Goal: Submit feedback/report problem: Contribute content

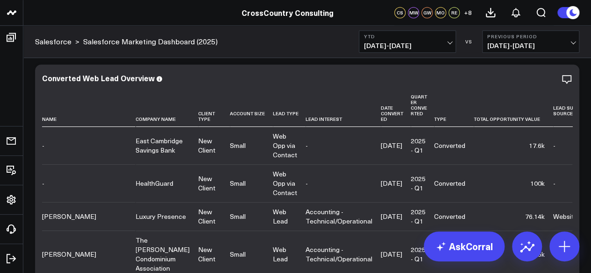
scroll to position [565, 0]
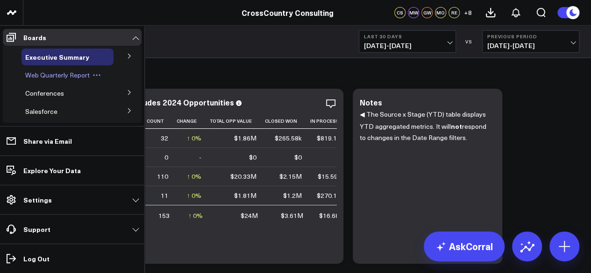
scroll to position [23, 0]
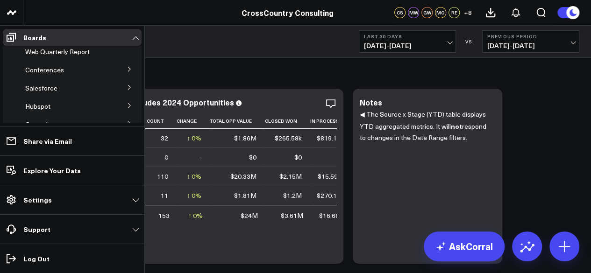
click at [119, 89] on button at bounding box center [129, 87] width 24 height 14
click at [81, 106] on span "Salesforce Marketing Dashboard (2025)" at bounding box center [63, 108] width 64 height 16
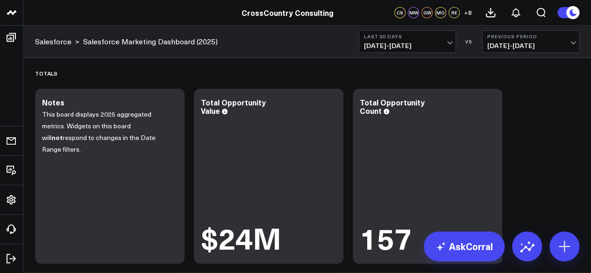
click at [142, 40] on link "Salesforce Marketing Dashboard (2025)" at bounding box center [150, 41] width 134 height 10
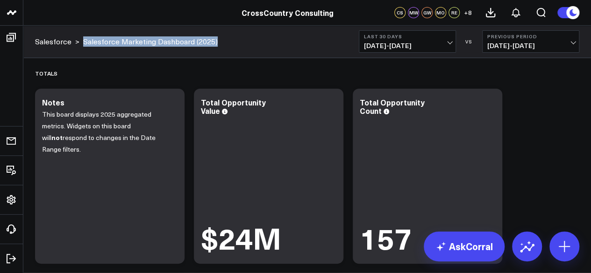
click at [82, 42] on div "Salesforce > Salesforce Marketing Dashboard (2025) Last 30 Days 07/19/25 - 08/1…" at bounding box center [306, 42] width 567 height 32
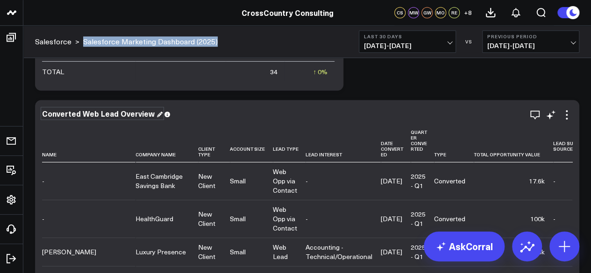
scroll to position [3815, 0]
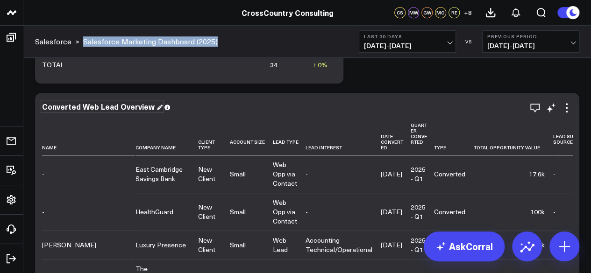
click at [133, 106] on div "Converted Web Lead Overview" at bounding box center [102, 106] width 120 height 10
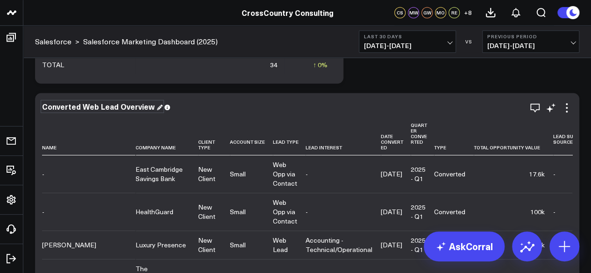
click at [133, 106] on div "Converted Web Lead Overview" at bounding box center [102, 106] width 120 height 10
click at [570, 110] on icon at bounding box center [566, 107] width 11 height 11
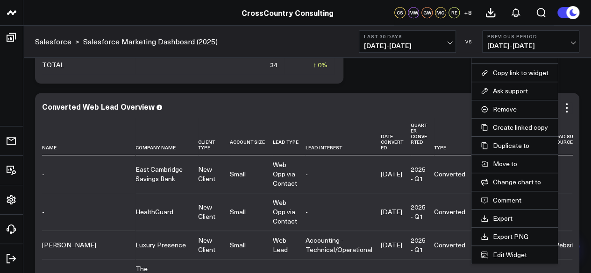
click at [119, 112] on div "Converted Web Lead Overview" at bounding box center [307, 107] width 530 height 11
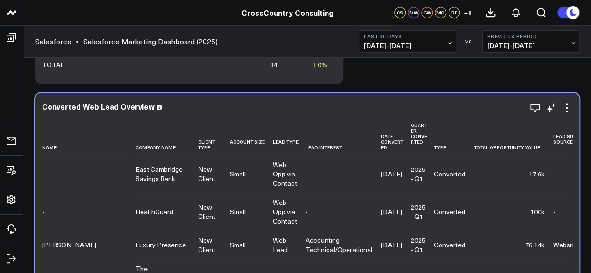
click at [119, 112] on div "Converted Web Lead Overview" at bounding box center [307, 107] width 530 height 11
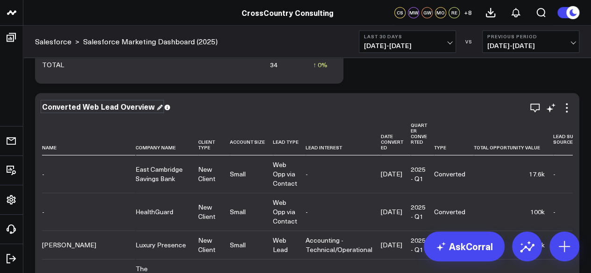
click at [114, 106] on div "Converted Web Lead Overview" at bounding box center [102, 106] width 120 height 10
copy div "Converted Web Lead Overview"
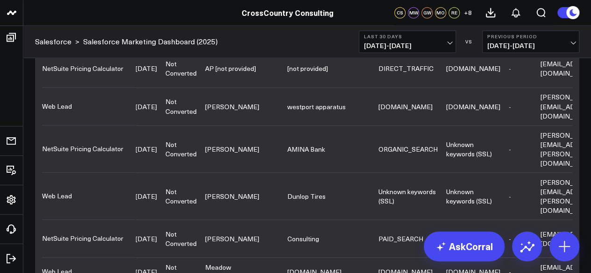
scroll to position [4159, 0]
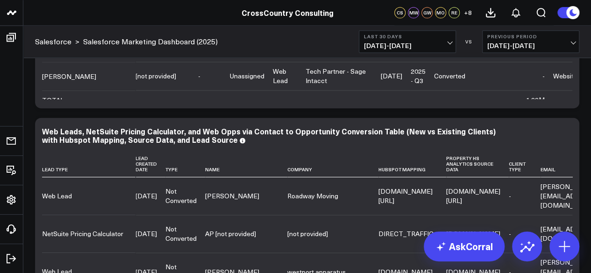
click at [397, 42] on span "07/19/25 - 08/17/25" at bounding box center [407, 45] width 87 height 7
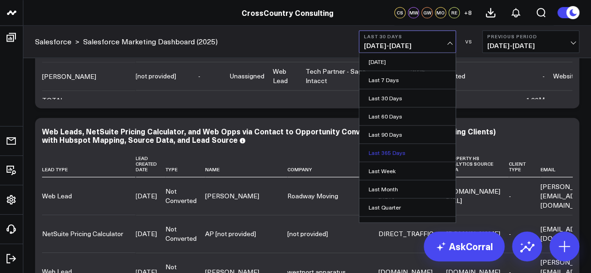
scroll to position [82, 0]
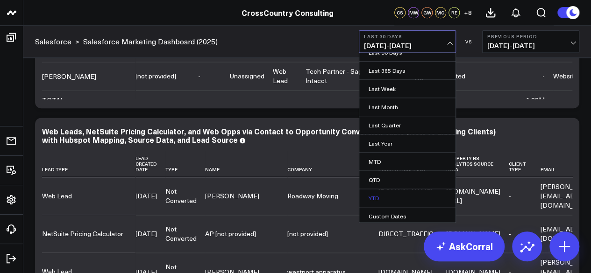
click at [387, 193] on link "YTD" at bounding box center [407, 198] width 96 height 18
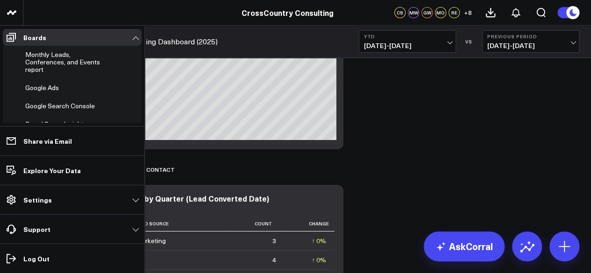
scroll to position [344, 0]
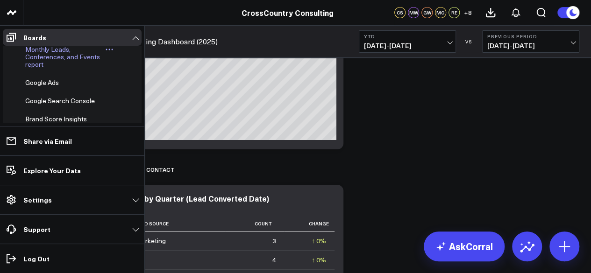
click at [48, 69] on span "Monthly Leads, Conferences, and Events report" at bounding box center [62, 57] width 75 height 24
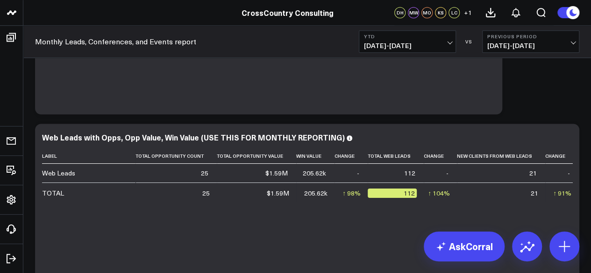
scroll to position [327, 0]
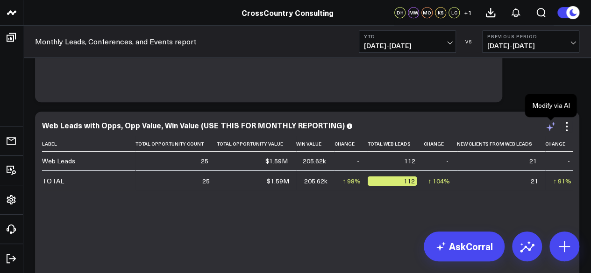
click at [548, 132] on icon at bounding box center [550, 126] width 11 height 11
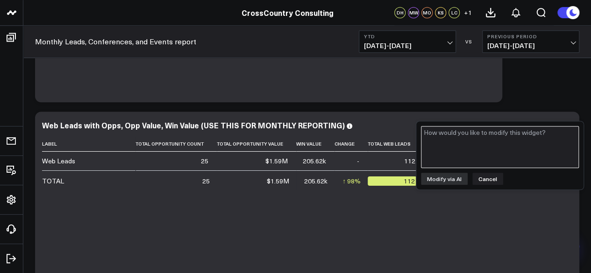
click at [518, 152] on textarea at bounding box center [500, 147] width 158 height 42
click at [485, 181] on button "Cancel" at bounding box center [487, 179] width 31 height 12
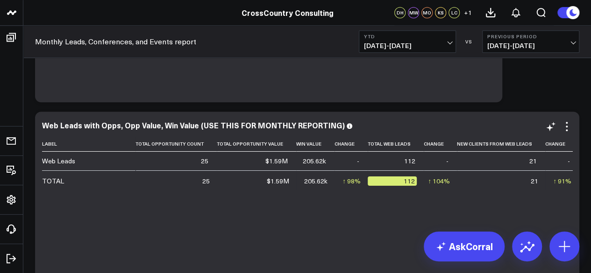
scroll to position [338, 0]
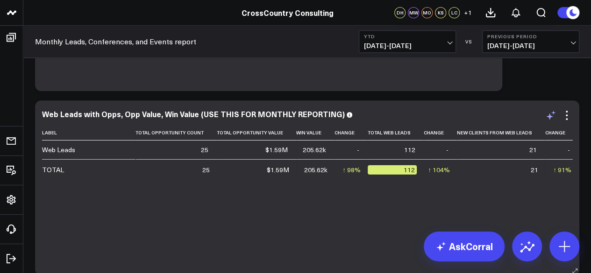
click at [545, 115] on icon at bounding box center [550, 115] width 11 height 11
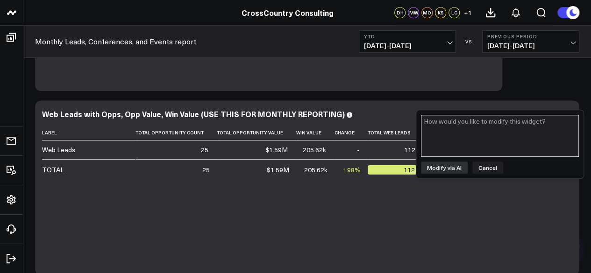
click at [501, 141] on textarea at bounding box center [500, 136] width 158 height 42
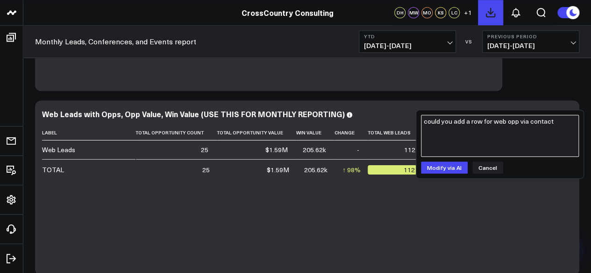
type textarea "could you add a row for web opp via contact"
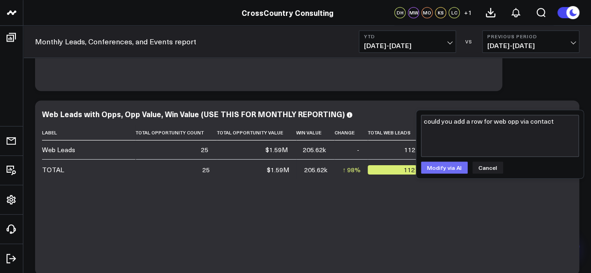
click at [448, 163] on button "Modify via AI" at bounding box center [444, 168] width 47 height 12
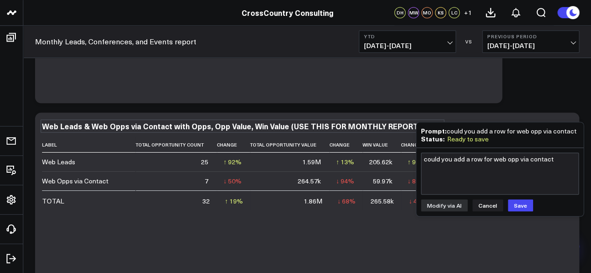
scroll to position [345, 0]
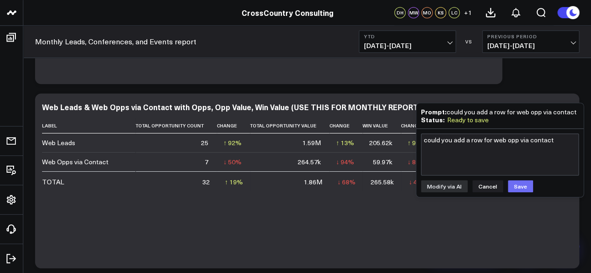
click at [521, 182] on button "Save" at bounding box center [520, 186] width 25 height 12
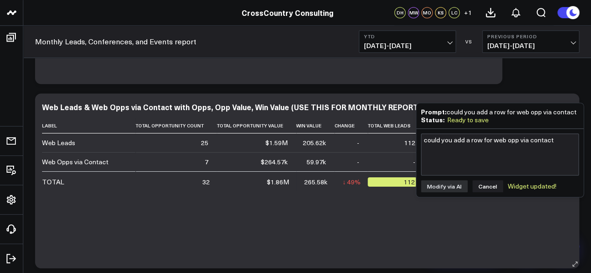
click at [382, 236] on div "Label Total Opportunity Count Total Opportunity Value Win Value Change Total We…" at bounding box center [307, 188] width 530 height 141
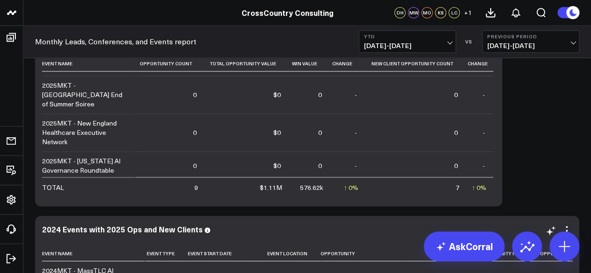
scroll to position [484, 0]
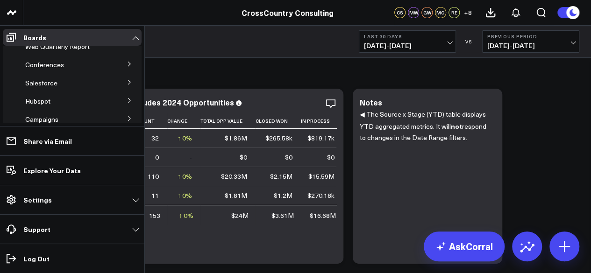
scroll to position [28, 0]
click at [127, 84] on icon at bounding box center [130, 83] width 6 height 6
click at [63, 105] on span "Salesforce Marketing Dashboard (2025)" at bounding box center [63, 104] width 64 height 16
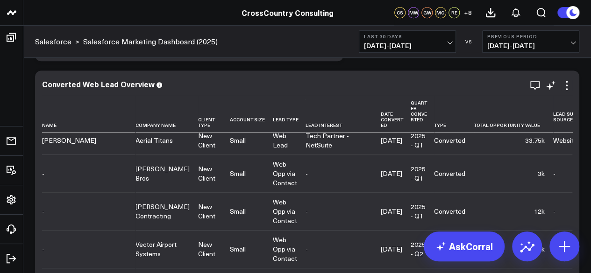
scroll to position [160, 0]
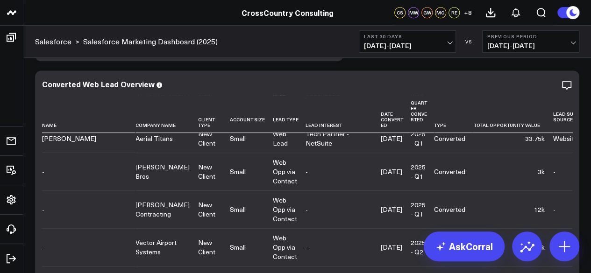
click at [414, 49] on span "07/19/25 - 08/17/25" at bounding box center [407, 45] width 87 height 7
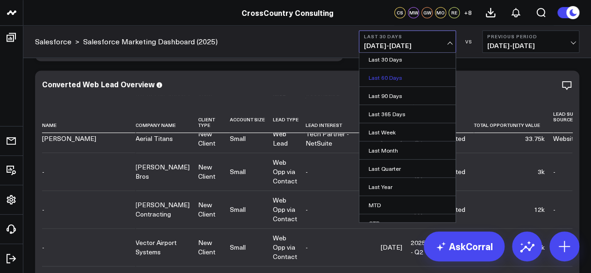
scroll to position [82, 0]
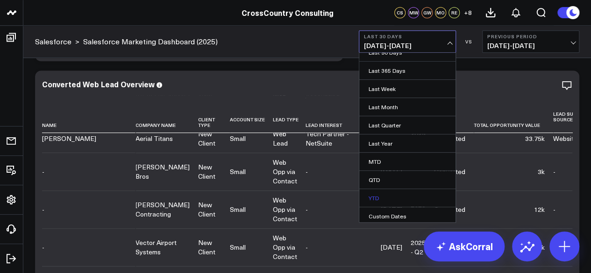
click at [378, 192] on link "YTD" at bounding box center [407, 198] width 96 height 18
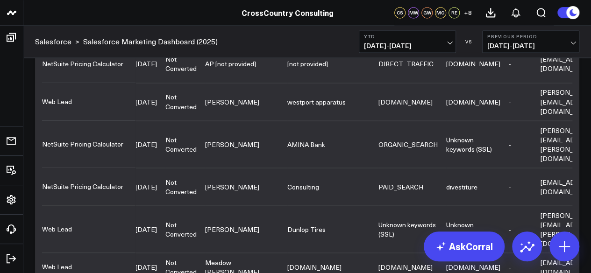
scroll to position [1520, 0]
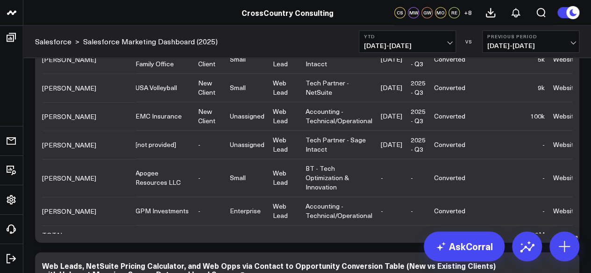
scroll to position [4043, 0]
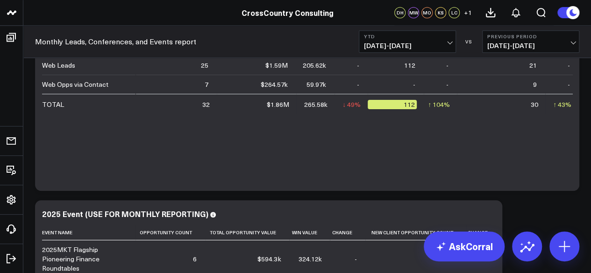
scroll to position [404, 0]
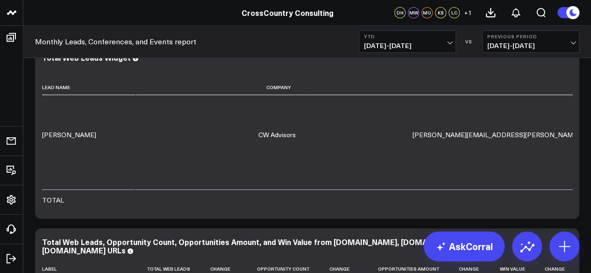
scroll to position [3244, 0]
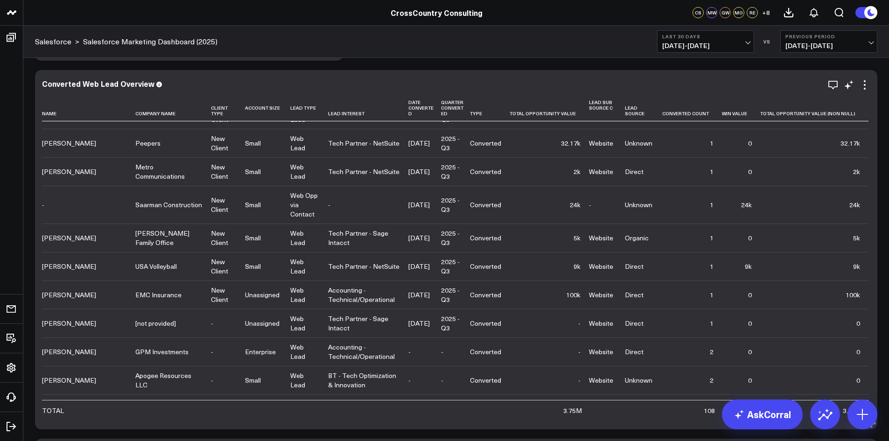
scroll to position [868, 0]
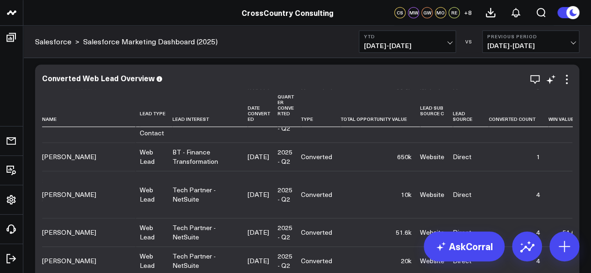
scroll to position [467, 135]
